Goal: Complete application form

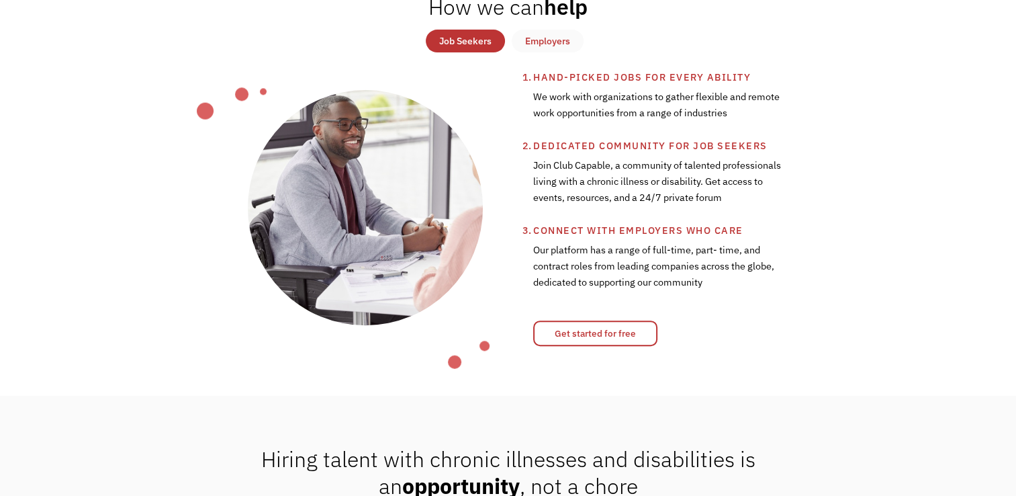
scroll to position [524, 0]
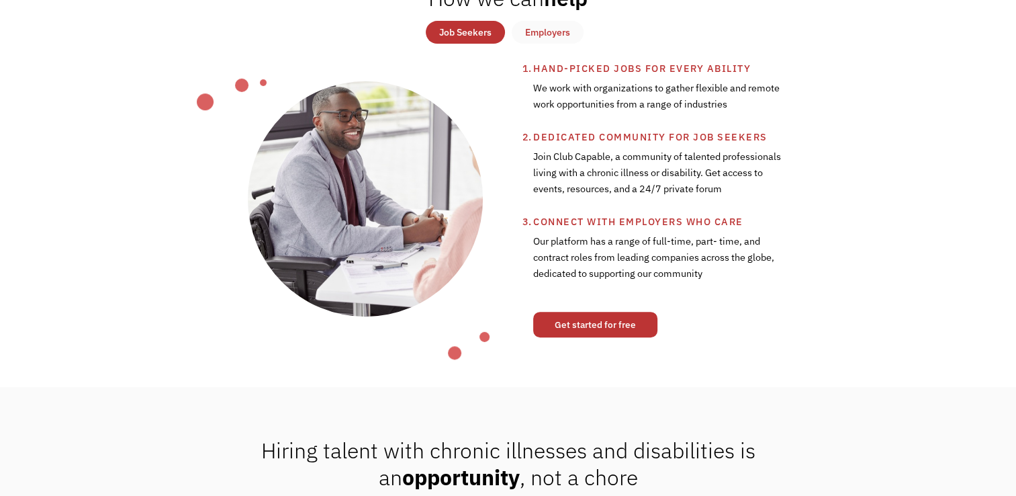
click at [588, 337] on link "Get started for free" at bounding box center [595, 325] width 124 height 26
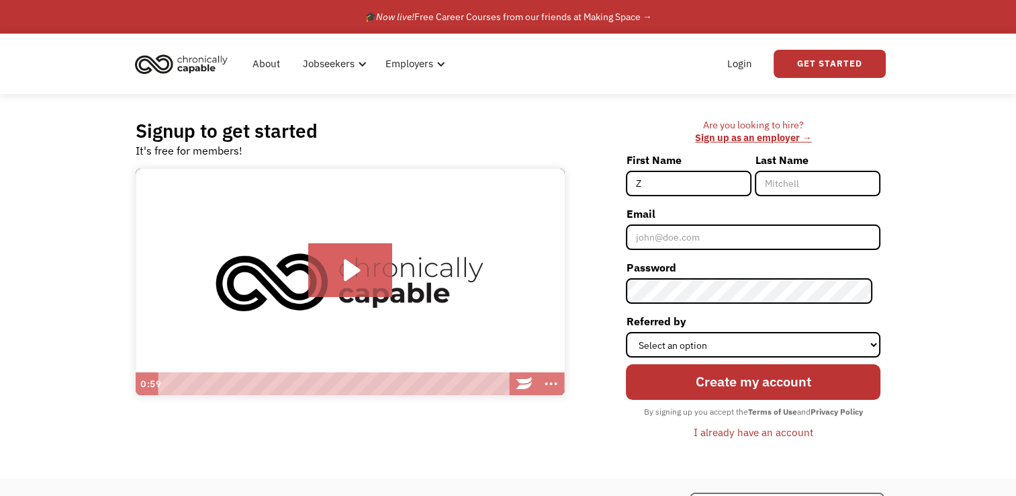
type input "Zagan"
type input "[PERSON_NAME]"
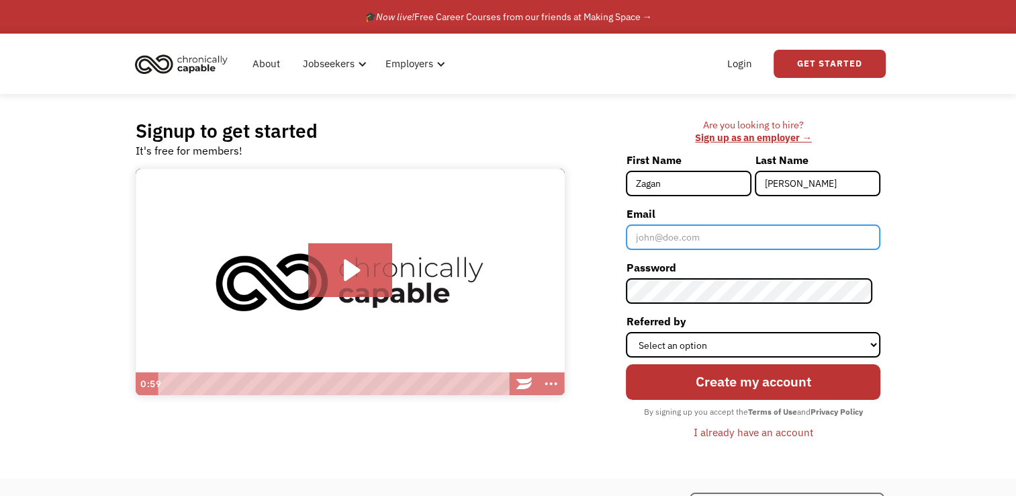
type input "[EMAIL_ADDRESS][DOMAIN_NAME]"
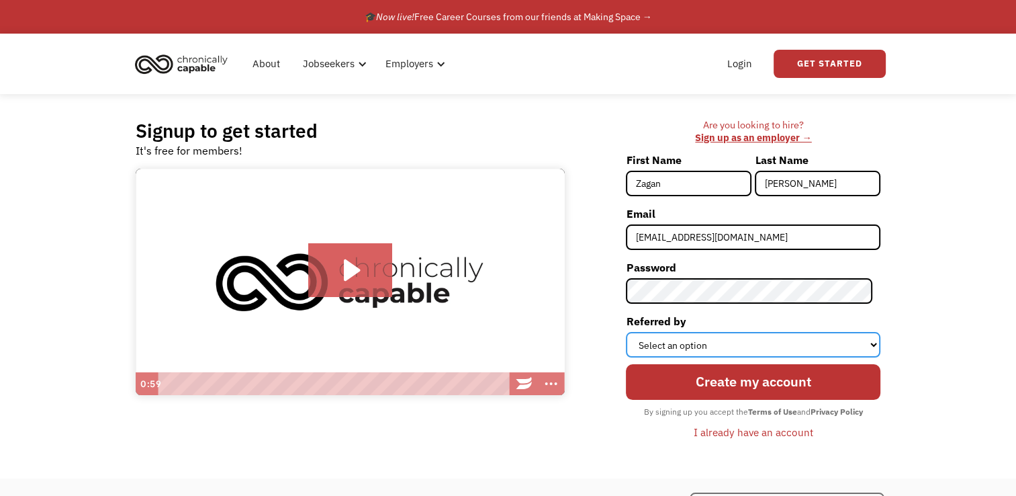
click at [738, 351] on select "Select an option Instagram Facebook Twitter Search Engine News Article Word of …" at bounding box center [753, 345] width 254 height 26
select select "Search Engine"
click at [634, 332] on select "Select an option Instagram Facebook Twitter Search Engine News Article Word of …" at bounding box center [753, 345] width 254 height 26
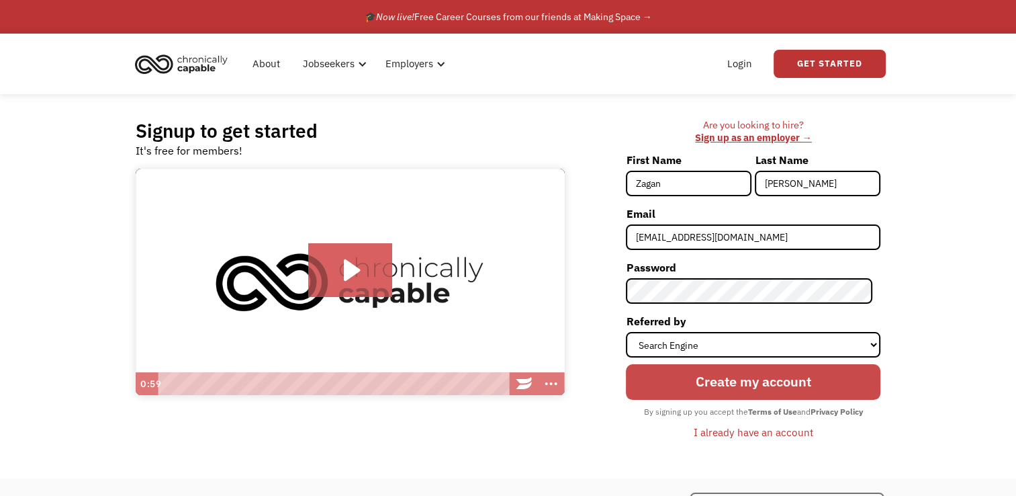
click at [802, 393] on input "Create my account" at bounding box center [753, 382] width 254 height 36
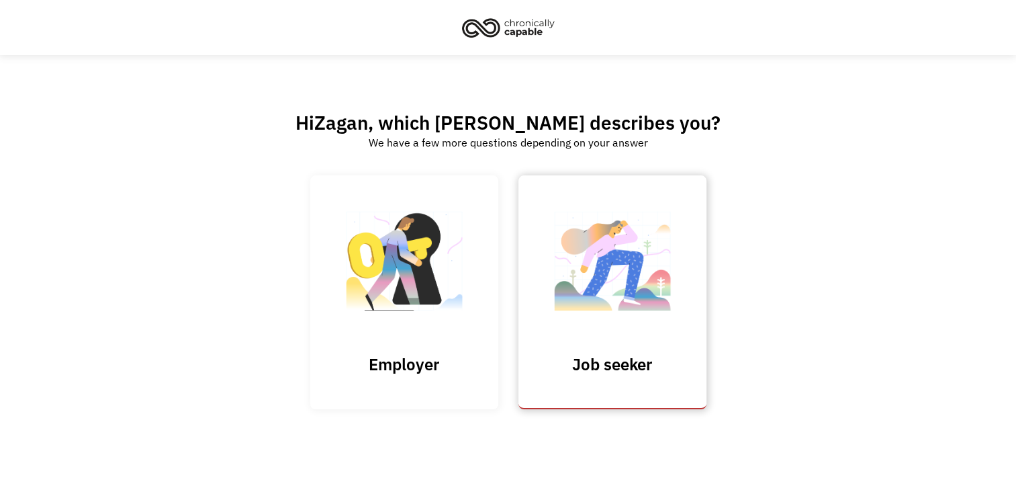
click at [618, 279] on img at bounding box center [612, 267] width 134 height 131
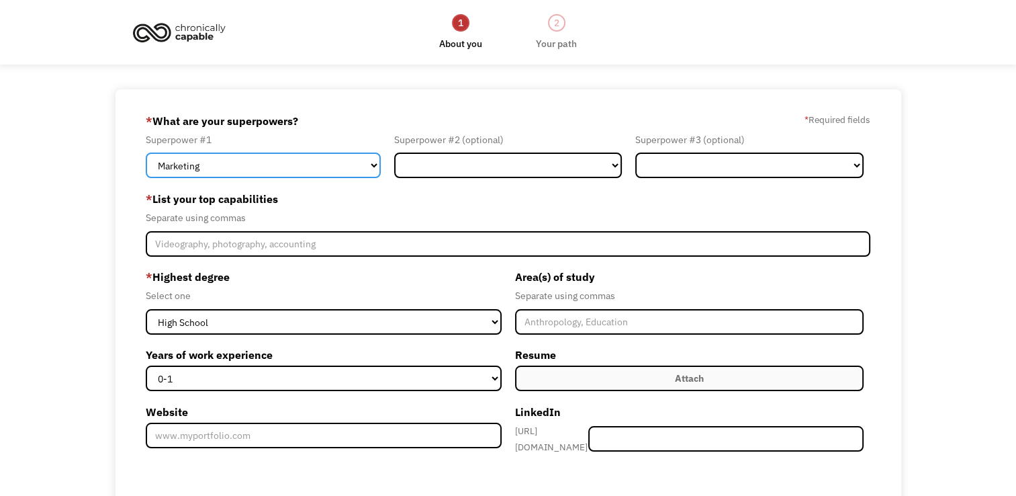
click at [271, 157] on select "Marketing Human Resources Finance Technology Operations Sales Industrial & Manu…" at bounding box center [263, 165] width 235 height 26
select select "Other"
click at [146, 152] on select "Marketing Human Resources Finance Technology Operations Sales Industrial & Manu…" at bounding box center [263, 165] width 235 height 26
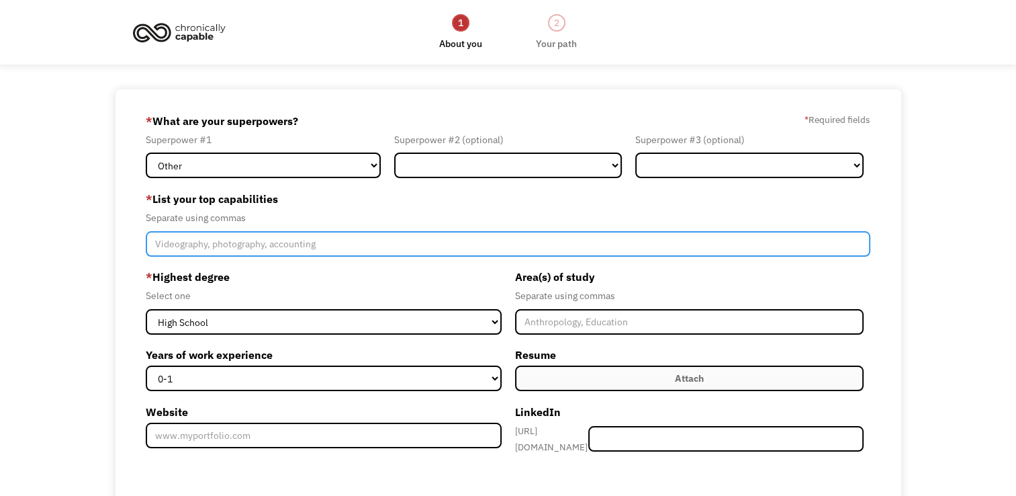
click at [180, 240] on input "Member-Create-Step1" at bounding box center [508, 244] width 725 height 26
type input "proof reading"
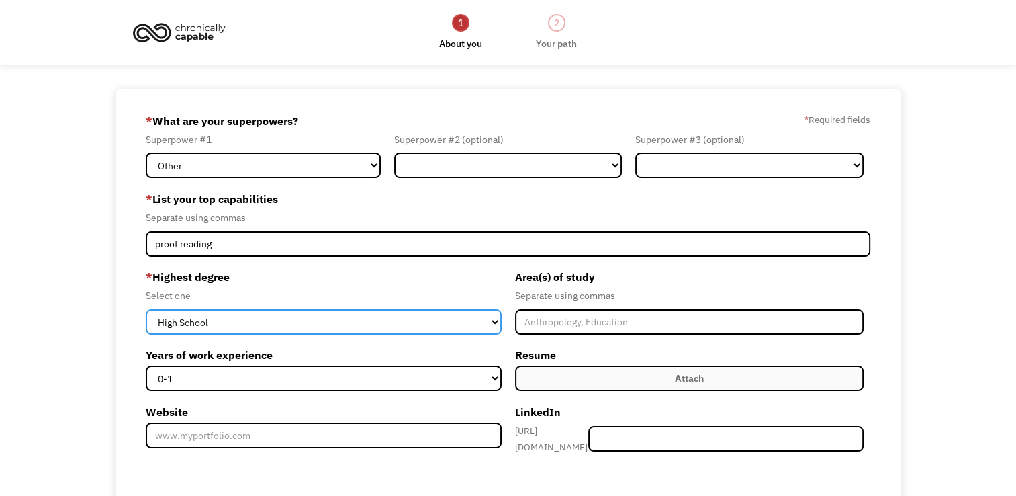
click at [236, 320] on select "High School Associates Bachelors Master's PhD" at bounding box center [324, 322] width 356 height 26
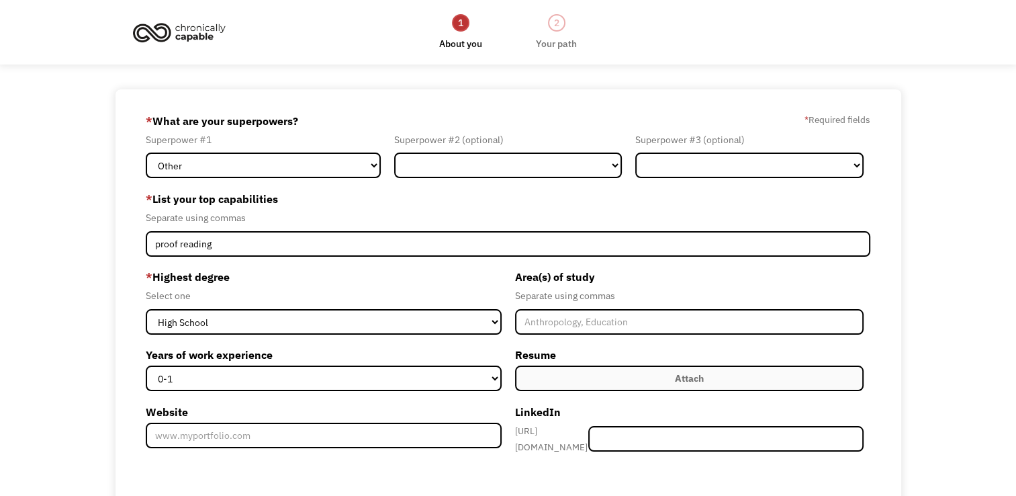
click at [355, 269] on label "* Highest degree" at bounding box center [324, 276] width 356 height 21
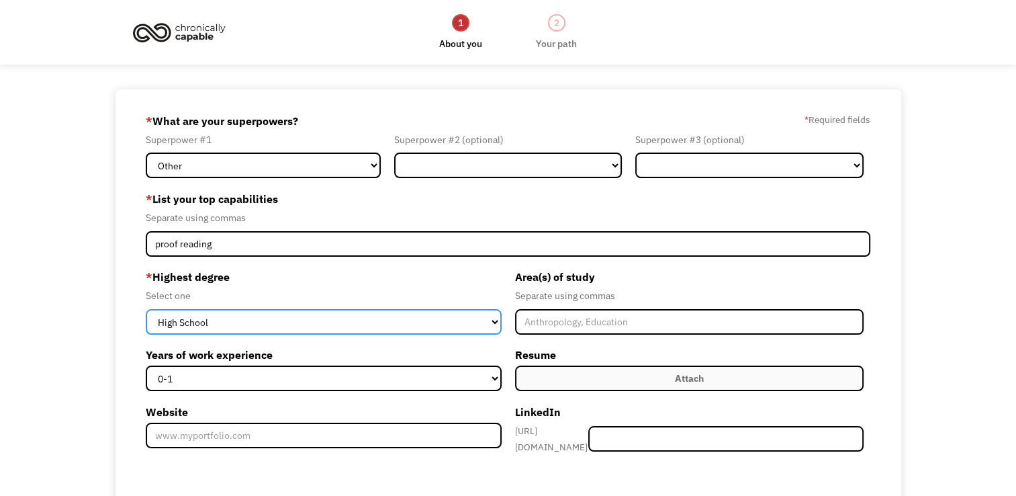
click at [296, 318] on select "High School Associates Bachelors Master's PhD" at bounding box center [324, 322] width 356 height 26
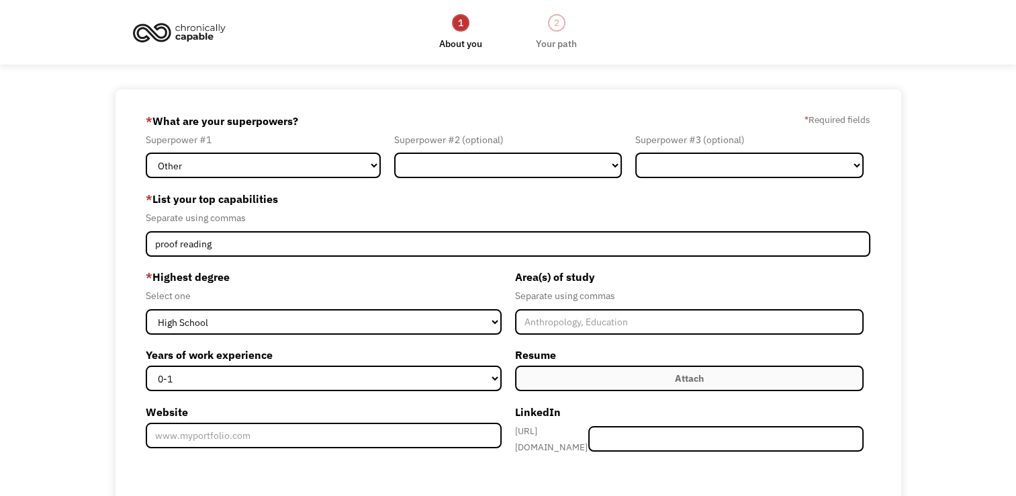
click at [435, 271] on label "* Highest degree" at bounding box center [324, 276] width 356 height 21
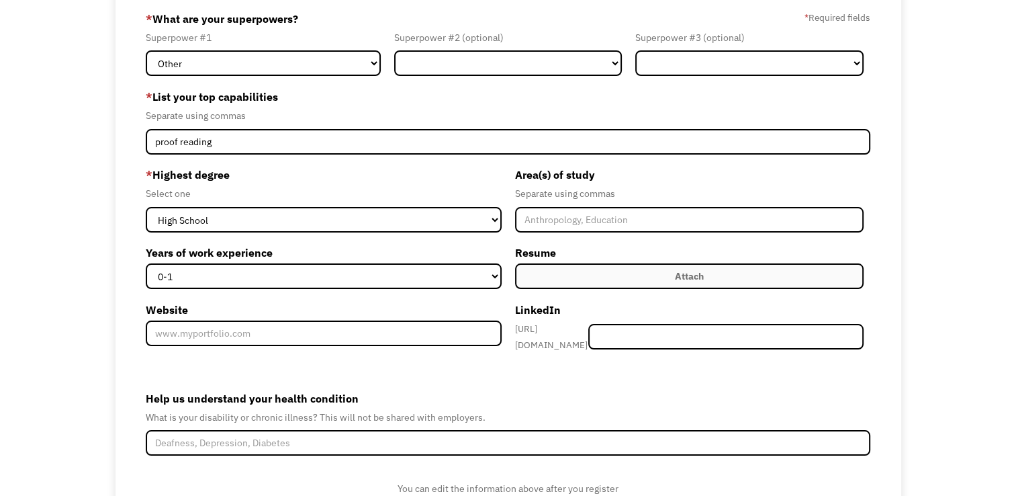
scroll to position [100, 0]
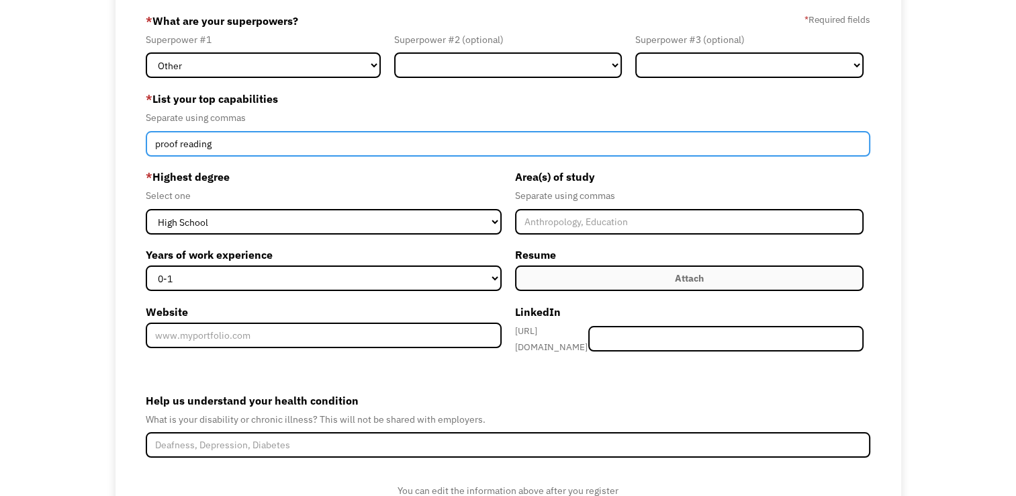
click at [301, 144] on input "proof reading" at bounding box center [508, 144] width 725 height 26
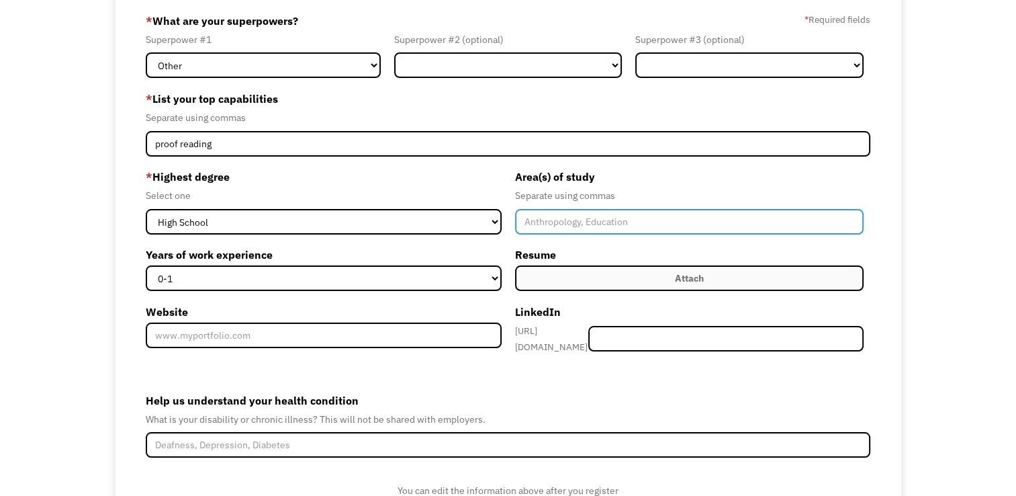
click at [544, 225] on input "Member-Create-Step1" at bounding box center [689, 222] width 349 height 26
type input "fashion and textiles, animal care"
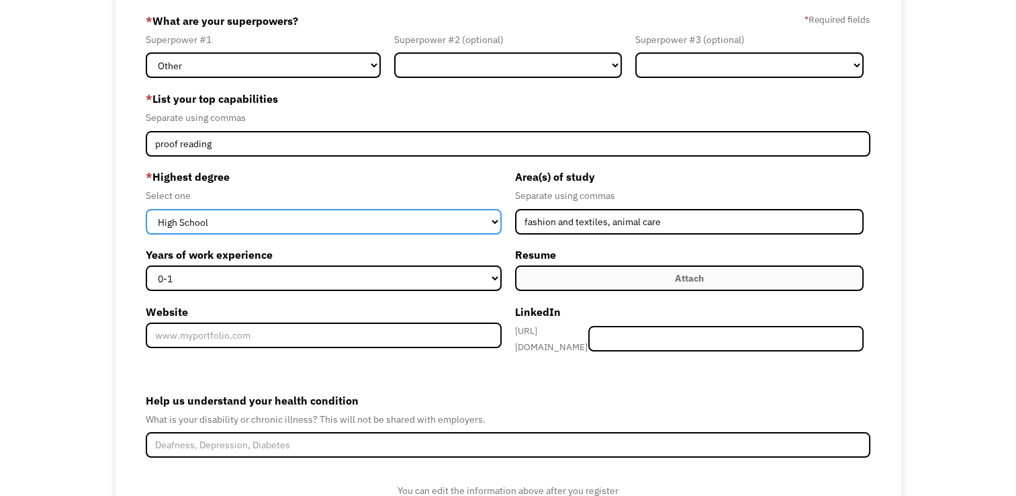
click at [395, 224] on select "High School Associates Bachelors Master's PhD" at bounding box center [324, 222] width 356 height 26
